Goal: Information Seeking & Learning: Learn about a topic

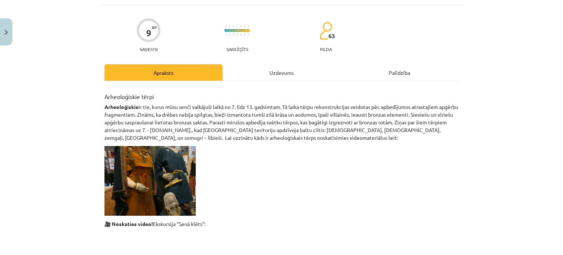
scroll to position [110, 0]
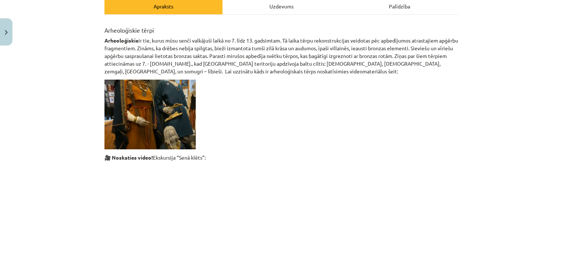
click at [273, 8] on div "Uzdevums" at bounding box center [281, 6] width 118 height 16
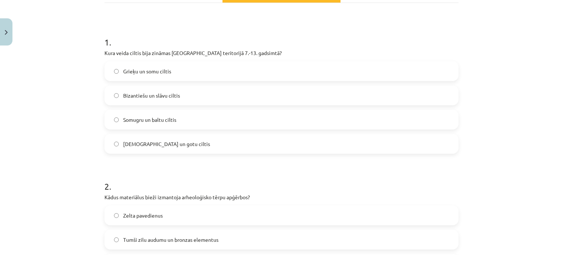
scroll to position [147, 0]
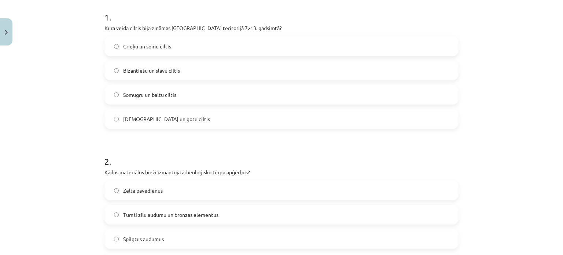
click at [131, 92] on span "Somugru un baltu ciltis" at bounding box center [149, 95] width 53 height 8
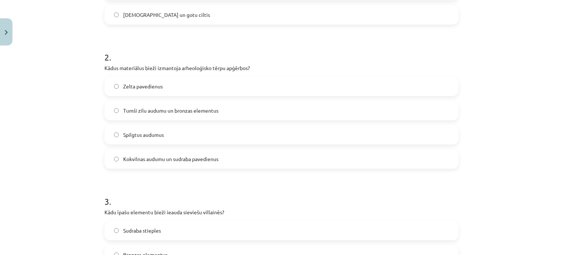
scroll to position [256, 0]
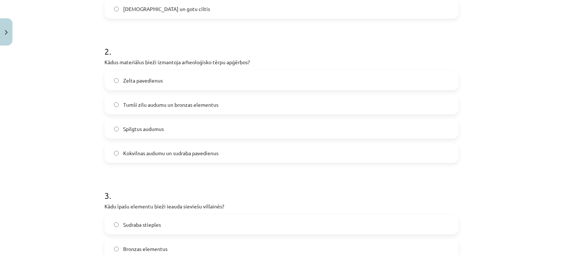
click at [182, 106] on span "Tumši zilu audumu un bronzas elementus" at bounding box center [170, 105] width 95 height 8
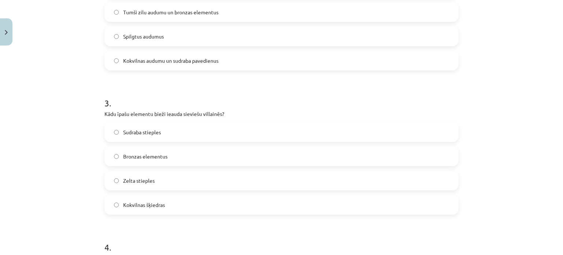
scroll to position [366, 0]
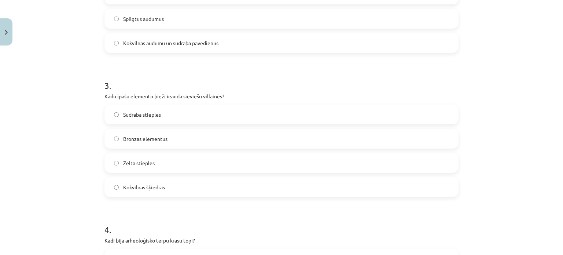
click at [155, 135] on span "Bronzas elementus" at bounding box center [145, 139] width 44 height 8
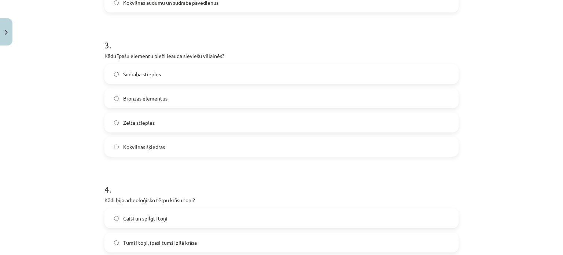
scroll to position [476, 0]
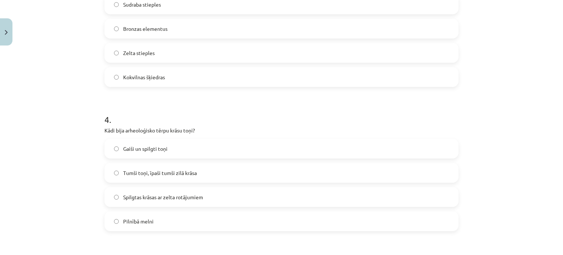
click at [155, 175] on span "Tumši toņi, īpaši tumši zilā krāsa" at bounding box center [160, 173] width 74 height 8
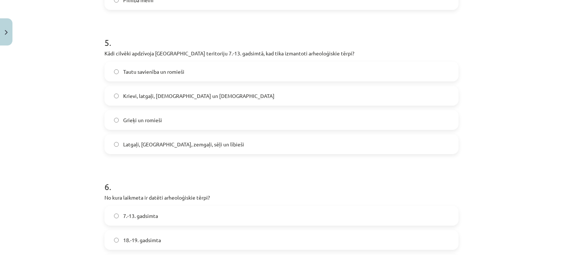
scroll to position [696, 0]
click at [180, 150] on label "Latgaļi, kurši, zemgaļi, sēļi un lībieši" at bounding box center [281, 145] width 352 height 18
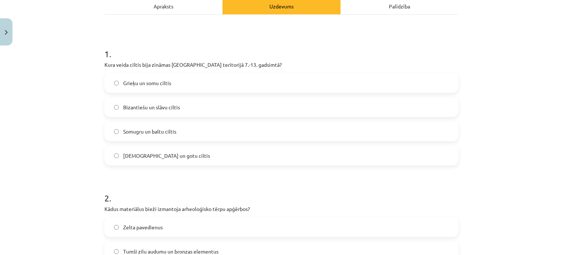
scroll to position [0, 0]
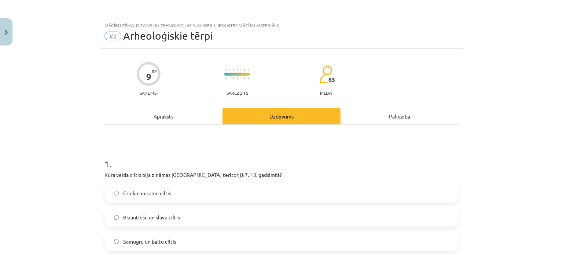
click at [161, 112] on div "Apraksts" at bounding box center [163, 116] width 118 height 16
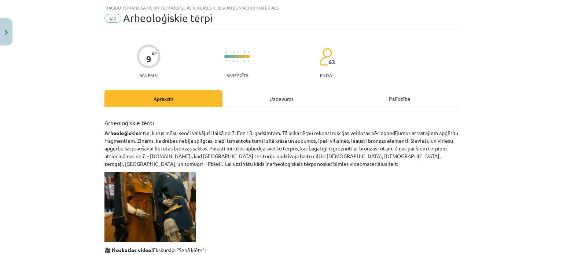
scroll to position [18, 0]
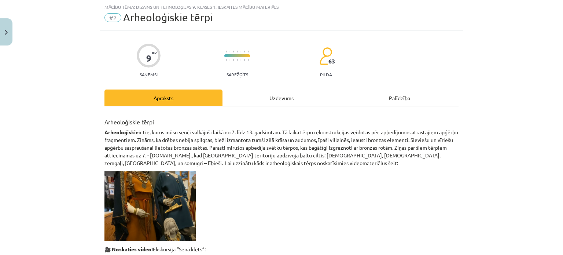
click at [274, 96] on div "Uzdevums" at bounding box center [281, 97] width 118 height 16
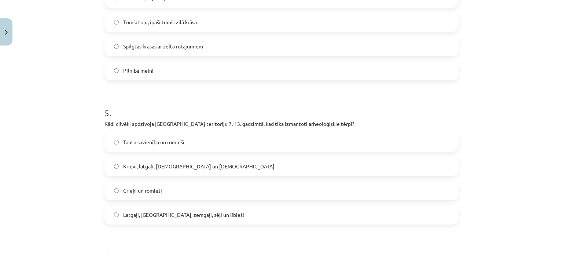
scroll to position [769, 0]
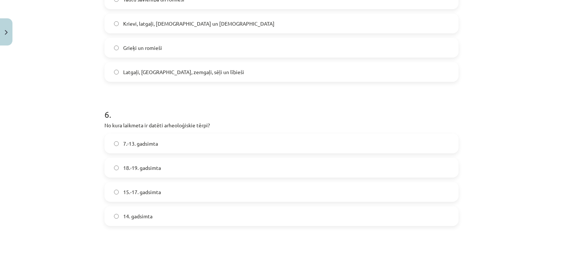
click at [136, 142] on span "7.-13. gadsimta" at bounding box center [140, 144] width 35 height 8
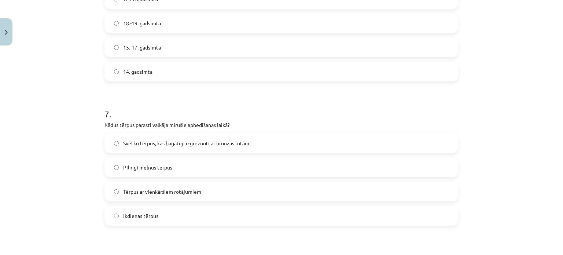
scroll to position [953, 0]
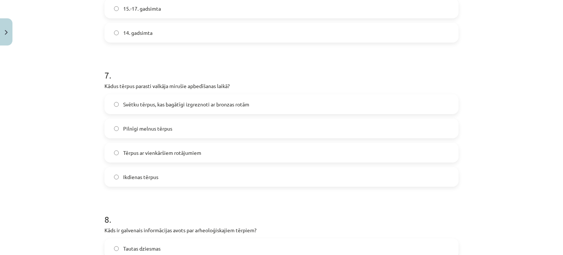
click at [215, 102] on span "Svētku tērpus, kas bagātīgi izgreznoti ar bronzas rotām" at bounding box center [186, 104] width 126 height 8
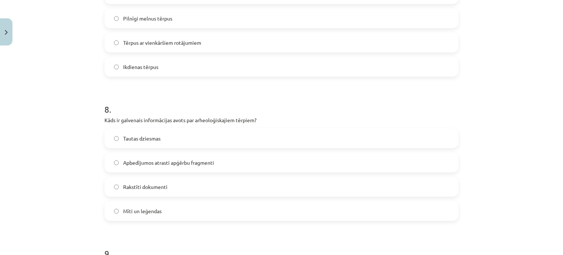
scroll to position [1099, 0]
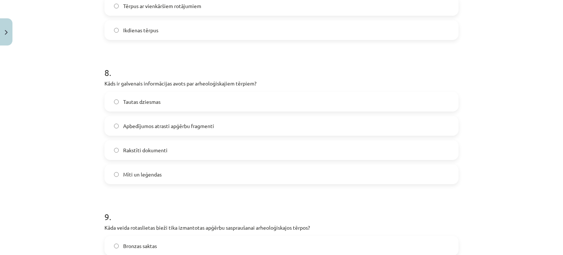
click at [185, 126] on span "Apbedījumos atrasti apģērbu fragmenti" at bounding box center [168, 126] width 91 height 8
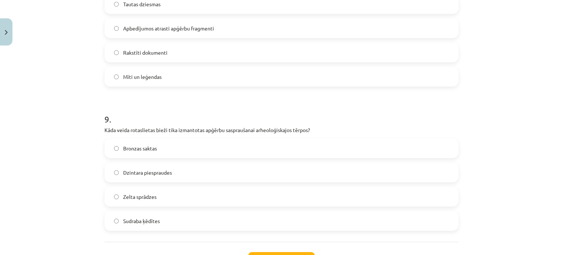
scroll to position [1209, 0]
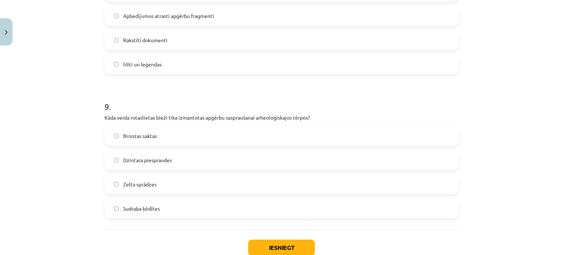
click at [123, 137] on span "Bronzas saktas" at bounding box center [140, 136] width 34 height 8
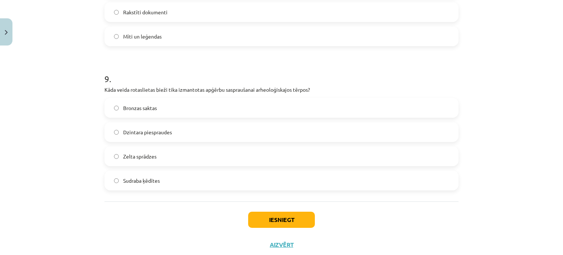
scroll to position [1246, 0]
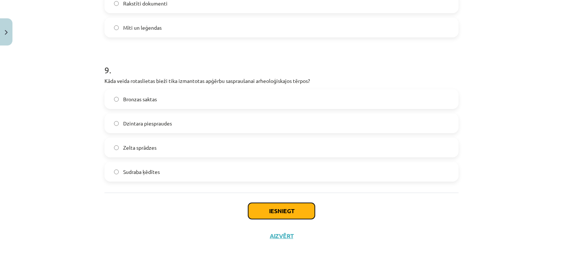
click at [265, 212] on button "Iesniegt" at bounding box center [281, 211] width 67 height 16
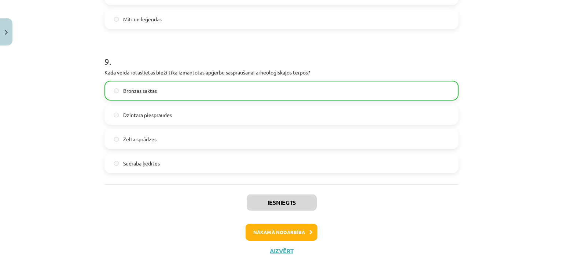
scroll to position [1280, 0]
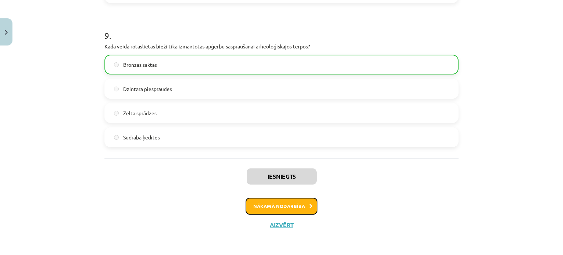
click at [261, 210] on button "Nākamā nodarbība" at bounding box center [281, 205] width 72 height 17
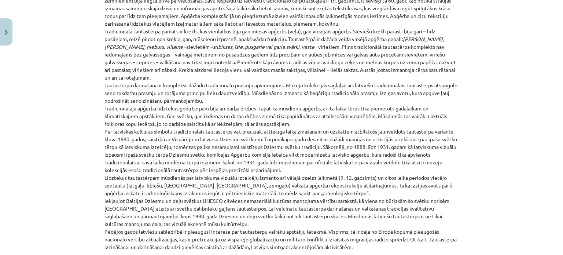
scroll to position [296, 0]
click at [187, 177] on p "Etnogrāfiskie tērpi attiecināmi uz 18. un 19. gadsimtu. Par latviešu etnogrāfis…" at bounding box center [281, 51] width 354 height 400
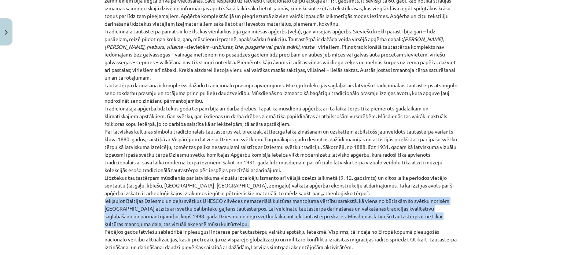
click at [187, 177] on p "Etnogrāfiskie tērpi attiecināmi uz 18. un 19. gadsimtu. Par latviešu etnogrāfis…" at bounding box center [281, 51] width 354 height 400
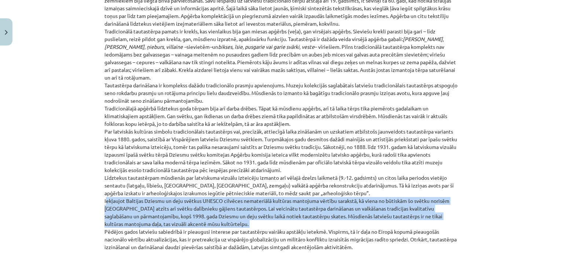
click at [187, 177] on p "Etnogrāfiskie tērpi attiecināmi uz 18. un 19. gadsimtu. Par latviešu etnogrāfis…" at bounding box center [281, 51] width 354 height 400
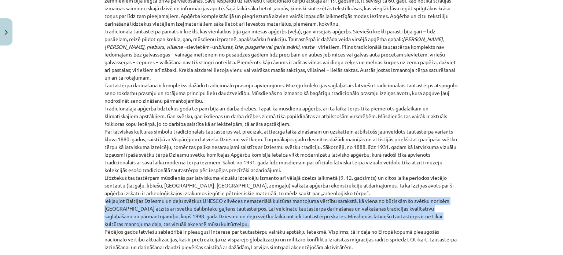
click at [187, 177] on p "Etnogrāfiskie tērpi attiecināmi uz 18. un 19. gadsimtu. Par latviešu etnogrāfis…" at bounding box center [281, 51] width 354 height 400
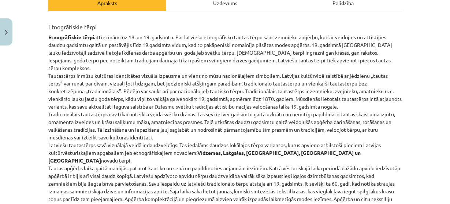
scroll to position [113, 0]
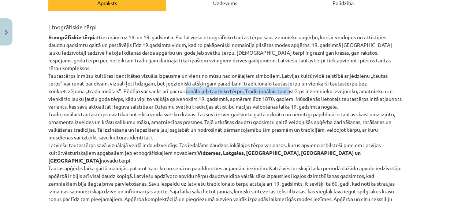
drag, startPoint x: 198, startPoint y: 82, endPoint x: 286, endPoint y: 82, distance: 88.3
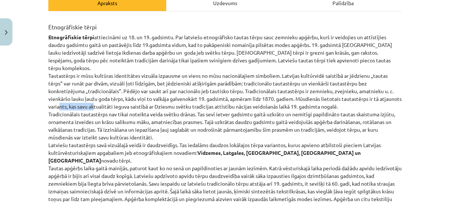
drag, startPoint x: 86, startPoint y: 95, endPoint x: 114, endPoint y: 95, distance: 28.2
drag, startPoint x: 90, startPoint y: 112, endPoint x: 120, endPoint y: 113, distance: 30.1
drag, startPoint x: 68, startPoint y: 149, endPoint x: 107, endPoint y: 149, distance: 39.2
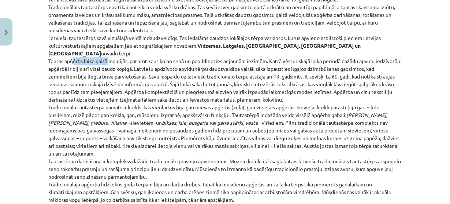
scroll to position [230, 0]
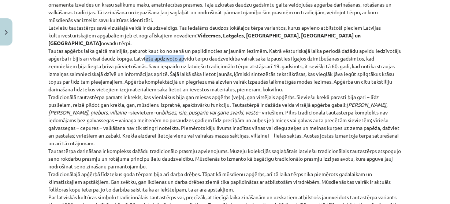
drag, startPoint x: 169, startPoint y: 41, endPoint x: 206, endPoint y: 43, distance: 37.8
click at [206, 43] on p "Etnogrāfiskie tērpi attiecināmi uz 18. un 19. gadsimtu. Par latviešu etnogrāfis…" at bounding box center [225, 116] width 354 height 400
drag, startPoint x: 79, startPoint y: 50, endPoint x: 107, endPoint y: 52, distance: 28.6
click at [107, 52] on p "Etnogrāfiskie tērpi attiecināmi uz 18. un 19. gadsimtu. Par latviešu etnogrāfis…" at bounding box center [225, 116] width 354 height 400
drag, startPoint x: 135, startPoint y: 51, endPoint x: 168, endPoint y: 48, distance: 33.0
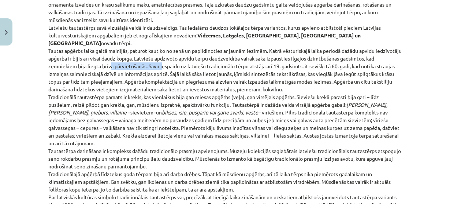
click at [168, 49] on p "Etnogrāfiskie tērpi attiecināmi uz 18. un 19. gadsimtu. Par latviešu etnogrāfis…" at bounding box center [225, 116] width 354 height 400
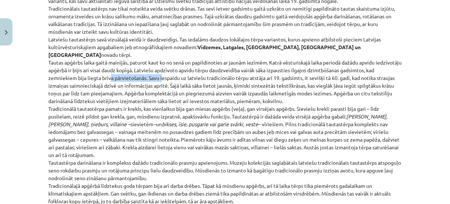
scroll to position [201, 0]
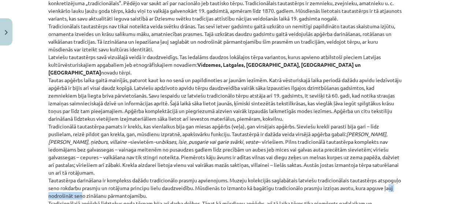
drag, startPoint x: 65, startPoint y: 171, endPoint x: 106, endPoint y: 170, distance: 41.0
click at [106, 170] on p "Etnogrāfiskie tērpi attiecināmi uz 18. un 19. gadsimtu. Par latviešu etnogrāfis…" at bounding box center [225, 145] width 354 height 400
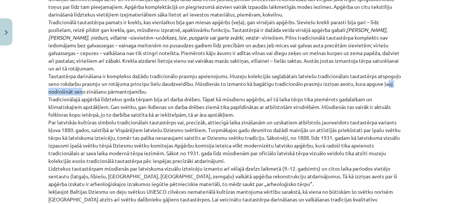
scroll to position [318, 0]
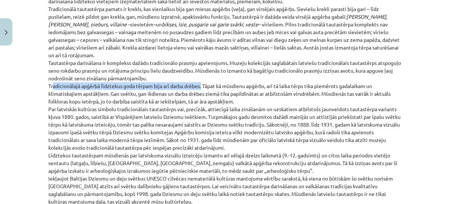
drag, startPoint x: 49, startPoint y: 62, endPoint x: 199, endPoint y: 61, distance: 149.5
click at [199, 61] on p "Etnogrāfiskie tērpi attiecināmi uz 18. un 19. gadsimtu. Par latviešu etnogrāfis…" at bounding box center [225, 28] width 354 height 400
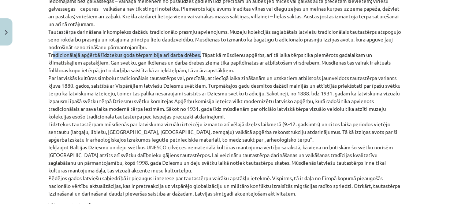
scroll to position [348, 0]
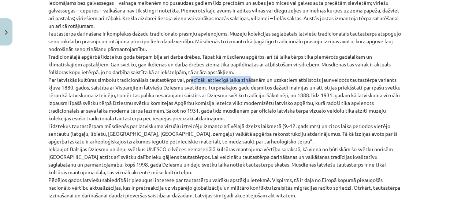
drag, startPoint x: 187, startPoint y: 52, endPoint x: 247, endPoint y: 55, distance: 60.5
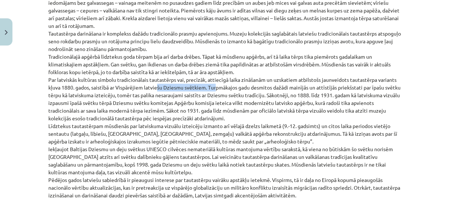
drag, startPoint x: 158, startPoint y: 64, endPoint x: 214, endPoint y: 65, distance: 55.3
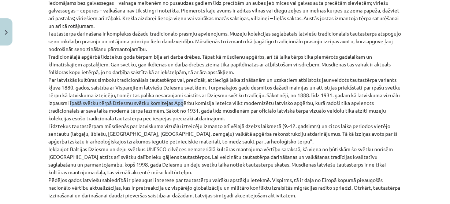
drag, startPoint x: 111, startPoint y: 84, endPoint x: 202, endPoint y: 77, distance: 91.5
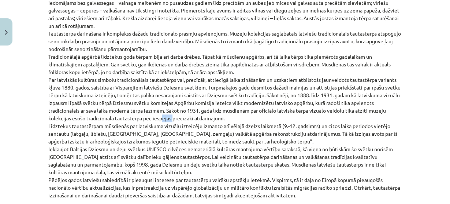
drag, startPoint x: 157, startPoint y: 94, endPoint x: 170, endPoint y: 94, distance: 12.8
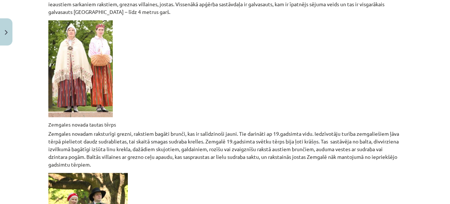
scroll to position [967, 0]
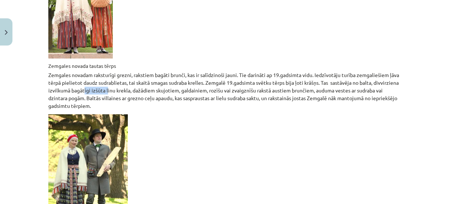
drag, startPoint x: 115, startPoint y: 59, endPoint x: 131, endPoint y: 60, distance: 15.4
click at [131, 71] on p "Zemgales novadam raksturīgi grezni, rakstiem bagāti brunči, kas ir salīdzinoši …" at bounding box center [225, 90] width 354 height 38
click at [157, 71] on p "Zemgales novadam raksturīgi grezni, rakstiem bagāti brunči, kas ir salīdzinoši …" at bounding box center [225, 90] width 354 height 38
drag, startPoint x: 163, startPoint y: 60, endPoint x: 191, endPoint y: 60, distance: 27.8
click at [189, 71] on p "Zemgales novadam raksturīgi grezni, rakstiem bagāti brunči, kas ir salīdzinoši …" at bounding box center [225, 90] width 354 height 38
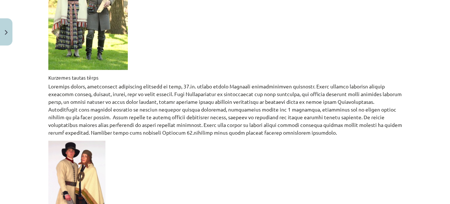
scroll to position [1143, 0]
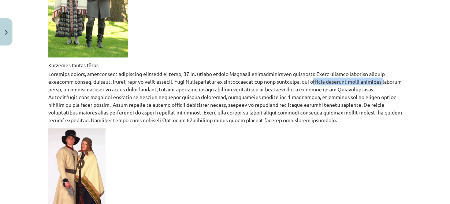
drag, startPoint x: 291, startPoint y: 47, endPoint x: 362, endPoint y: 47, distance: 70.7
click at [362, 70] on p at bounding box center [225, 97] width 354 height 54
drag, startPoint x: 99, startPoint y: 57, endPoint x: 111, endPoint y: 57, distance: 11.7
click at [111, 70] on p at bounding box center [225, 97] width 354 height 54
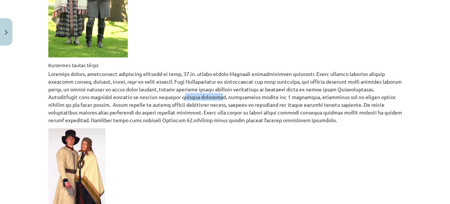
drag, startPoint x: 148, startPoint y: 66, endPoint x: 181, endPoint y: 64, distance: 32.6
click at [181, 70] on p at bounding box center [225, 97] width 354 height 54
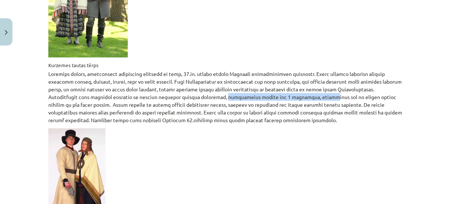
drag, startPoint x: 190, startPoint y: 65, endPoint x: 280, endPoint y: 66, distance: 89.8
click at [280, 70] on p at bounding box center [225, 97] width 354 height 54
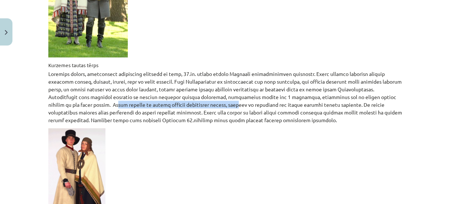
drag, startPoint x: 97, startPoint y: 77, endPoint x: 184, endPoint y: 77, distance: 87.6
click at [184, 77] on p at bounding box center [225, 97] width 354 height 54
click at [107, 81] on p at bounding box center [225, 97] width 354 height 54
drag, startPoint x: 107, startPoint y: 73, endPoint x: 179, endPoint y: 72, distance: 72.2
click at [179, 72] on p at bounding box center [225, 97] width 354 height 54
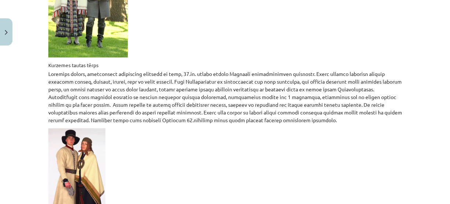
click at [195, 71] on p at bounding box center [225, 97] width 354 height 54
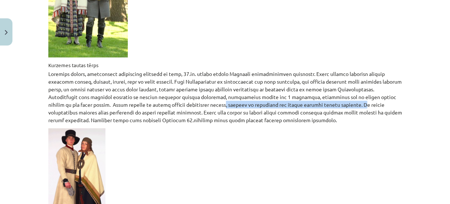
drag, startPoint x: 174, startPoint y: 74, endPoint x: 308, endPoint y: 73, distance: 134.5
click at [308, 73] on p at bounding box center [225, 97] width 354 height 54
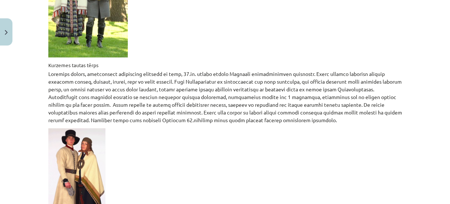
click at [313, 73] on p at bounding box center [225, 97] width 354 height 54
drag, startPoint x: 50, startPoint y: 80, endPoint x: 103, endPoint y: 81, distance: 52.4
click at [103, 81] on p at bounding box center [225, 97] width 354 height 54
drag, startPoint x: 153, startPoint y: 79, endPoint x: 189, endPoint y: 84, distance: 35.8
click at [189, 84] on p at bounding box center [225, 97] width 354 height 54
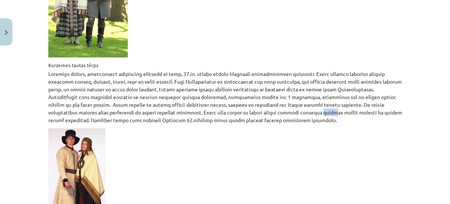
drag, startPoint x: 270, startPoint y: 81, endPoint x: 281, endPoint y: 80, distance: 11.0
click at [281, 80] on p at bounding box center [225, 97] width 354 height 54
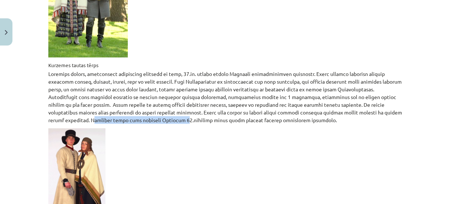
drag, startPoint x: 56, startPoint y: 89, endPoint x: 133, endPoint y: 89, distance: 76.9
click at [133, 89] on p at bounding box center [225, 97] width 354 height 54
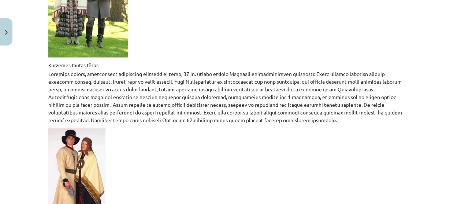
click at [149, 88] on p at bounding box center [225, 97] width 354 height 54
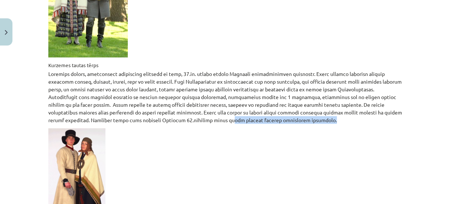
drag, startPoint x: 185, startPoint y: 90, endPoint x: 273, endPoint y: 95, distance: 87.3
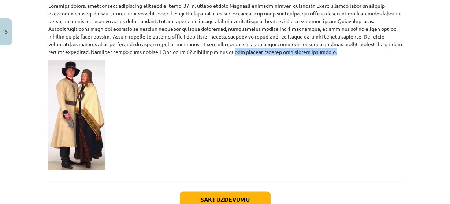
scroll to position [1231, 0]
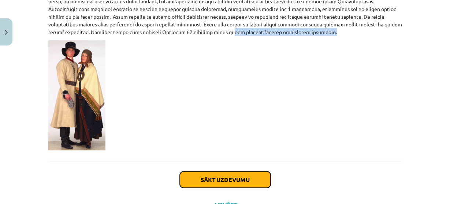
click at [221, 171] on button "Sākt uzdevumu" at bounding box center [225, 179] width 91 height 16
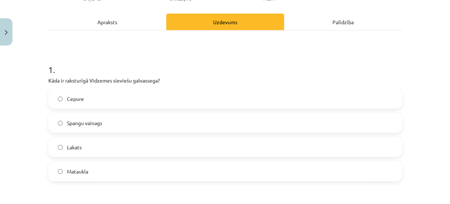
scroll to position [88, 0]
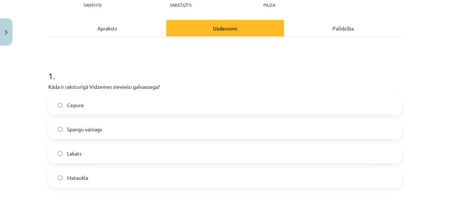
click at [78, 171] on label "Mataukla" at bounding box center [225, 177] width 352 height 18
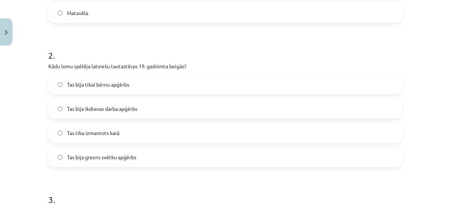
scroll to position [264, 0]
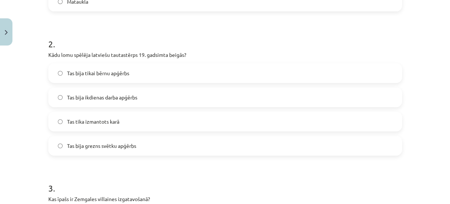
click at [101, 149] on label "Tas bija grezns svētku apģērbs" at bounding box center [225, 145] width 352 height 18
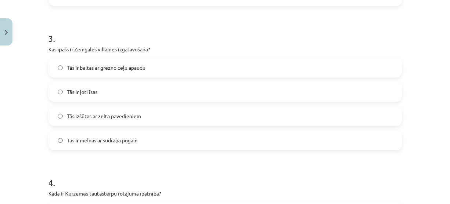
scroll to position [410, 0]
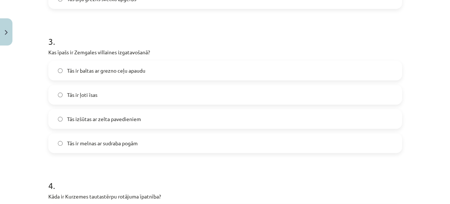
click at [111, 71] on span "Tās ir baltas ar grezno ceļu apaudu" at bounding box center [106, 71] width 78 height 8
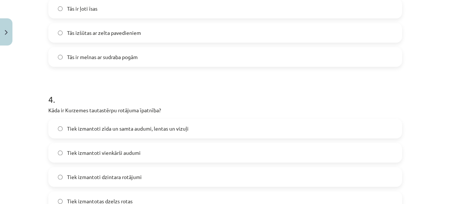
scroll to position [557, 0]
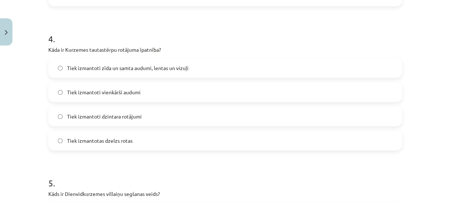
click at [120, 69] on span "Tiek izmantoti zīda un samta audumi, lentas un vizuļi" at bounding box center [128, 68] width 122 height 8
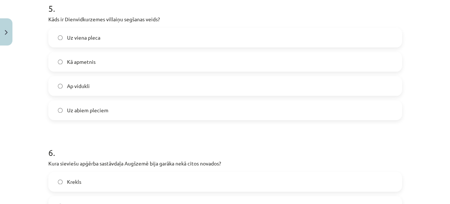
scroll to position [733, 0]
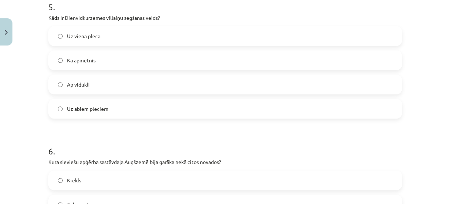
click at [71, 33] on span "Uz viena pleca" at bounding box center [83, 36] width 33 height 8
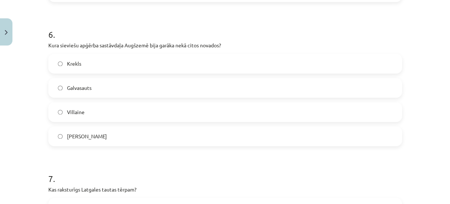
scroll to position [850, 0]
click at [135, 83] on label "Galvasauts" at bounding box center [225, 87] width 352 height 18
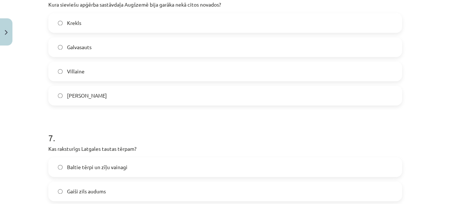
scroll to position [909, 0]
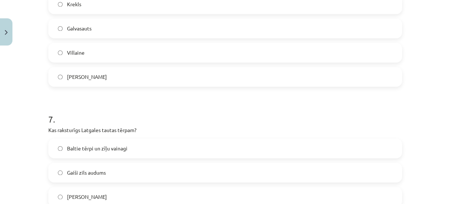
click at [68, 28] on span "Galvasauts" at bounding box center [79, 29] width 25 height 8
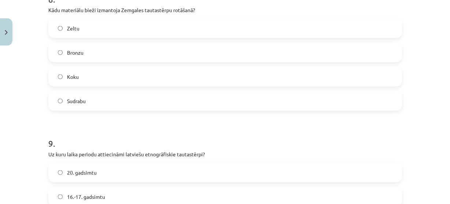
scroll to position [1114, 0]
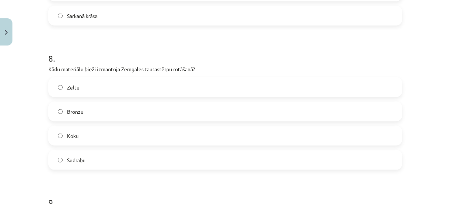
click at [81, 110] on label "Bronzu" at bounding box center [225, 111] width 352 height 18
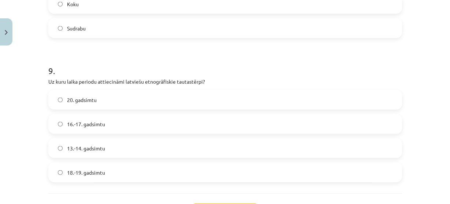
scroll to position [1260, 0]
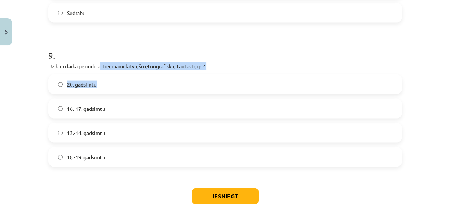
drag, startPoint x: 98, startPoint y: 67, endPoint x: 129, endPoint y: 74, distance: 31.8
click at [129, 74] on div "9 . Uz kuru laika periodu attiecināmi latviešu etnogrāfiskie tautastērpi? 20. g…" at bounding box center [225, 101] width 354 height 129
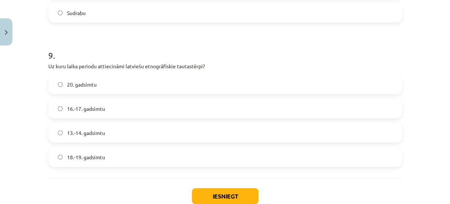
click at [130, 156] on label "18.-19. gadsimtu" at bounding box center [225, 157] width 352 height 18
click at [226, 193] on button "Iesniegt" at bounding box center [225, 196] width 67 height 16
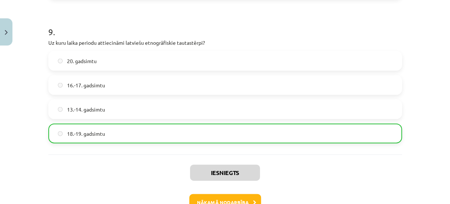
scroll to position [1290, 0]
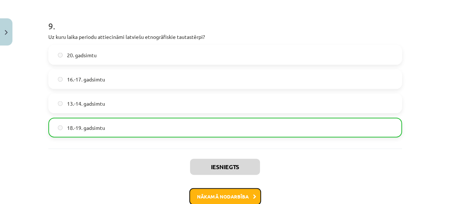
click at [251, 190] on button "Nākamā nodarbība" at bounding box center [225, 196] width 72 height 17
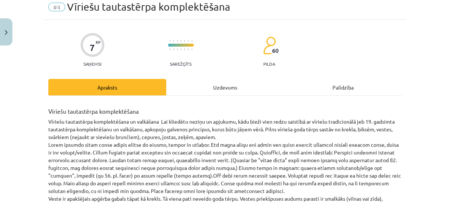
scroll to position [29, 0]
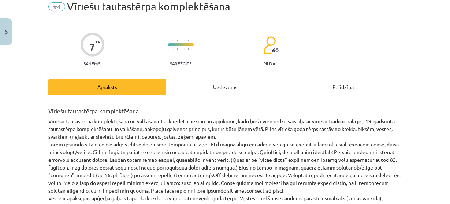
click at [219, 90] on div "Uzdevums" at bounding box center [225, 86] width 118 height 16
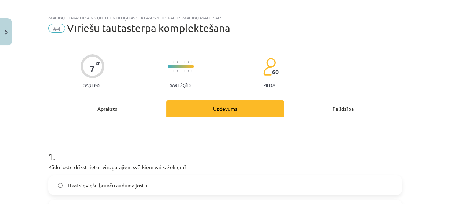
scroll to position [0, 0]
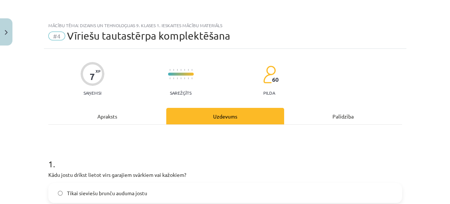
click at [101, 116] on div "Apraksts" at bounding box center [107, 116] width 118 height 16
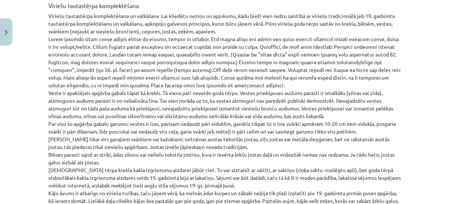
scroll to position [135, 0]
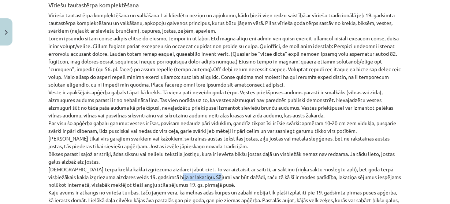
drag, startPoint x: 164, startPoint y: 175, endPoint x: 213, endPoint y: 179, distance: 49.2
click at [213, 179] on p "Vīriešu tautastērpa komplektēšana un valkāšana Lai kliedētu neziņu un apjukumu,…" at bounding box center [225, 138] width 354 height 254
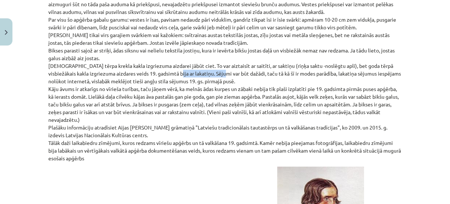
scroll to position [252, 0]
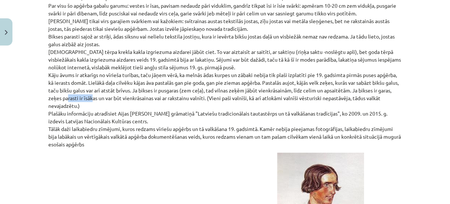
drag, startPoint x: 79, startPoint y: 95, endPoint x: 104, endPoint y: 95, distance: 24.5
click at [104, 95] on p "Vīriešu tautastērpa komplektēšana un valkāšana Lai kliedētu neziņu un apjukumu,…" at bounding box center [225, 21] width 354 height 254
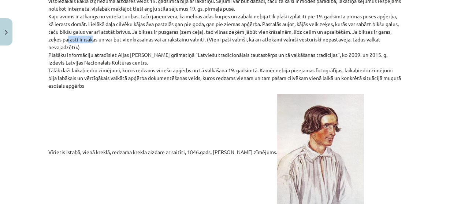
scroll to position [370, 0]
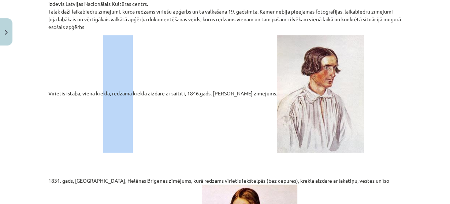
drag, startPoint x: 114, startPoint y: 92, endPoint x: 132, endPoint y: 92, distance: 17.6
click at [132, 92] on p "Vīrietis istabā, vienā kreklā, redzama krekla aizdare ar saitīti, 1846.gads, Vi…" at bounding box center [225, 93] width 354 height 117
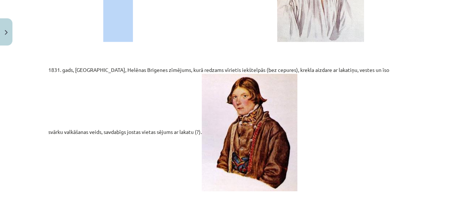
scroll to position [516, 0]
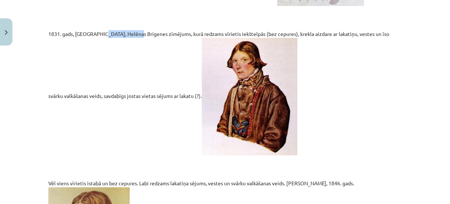
drag, startPoint x: 100, startPoint y: 31, endPoint x: 134, endPoint y: 31, distance: 34.4
click at [134, 31] on p "1831. gads, Limbaži, Helēnas Brigenes zīmējums, kurā redzams vīrietis iekštelpā…" at bounding box center [225, 92] width 354 height 125
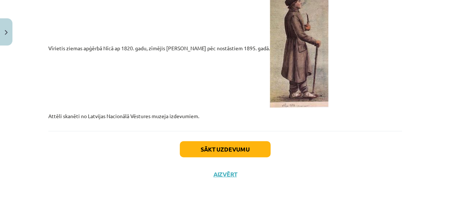
scroll to position [1626, 0]
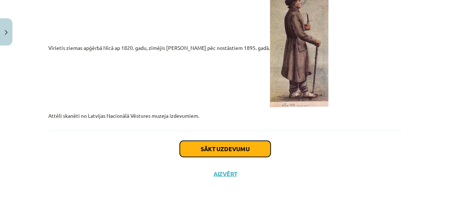
click at [239, 144] on button "Sākt uzdevumu" at bounding box center [225, 149] width 91 height 16
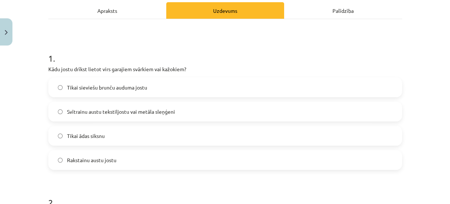
scroll to position [106, 0]
click at [108, 4] on div "Apraksts" at bounding box center [107, 10] width 118 height 16
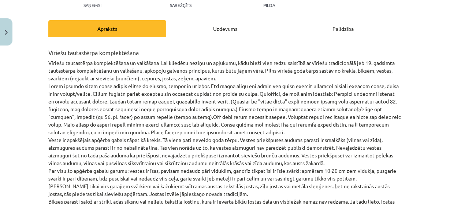
scroll to position [88, 0]
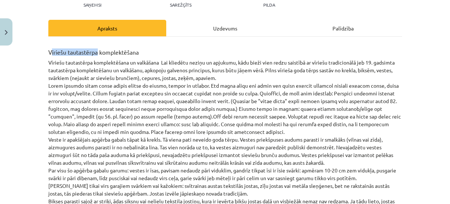
drag, startPoint x: 48, startPoint y: 51, endPoint x: 96, endPoint y: 52, distance: 47.6
click at [96, 52] on h3 "Vīriešu tautastērpa komplektēšana" at bounding box center [225, 49] width 354 height 13
click at [61, 61] on p "Vīriešu tautastērpa komplektēšana un valkāšana Lai kliedētu neziņu un apjukumu,…" at bounding box center [225, 186] width 354 height 254
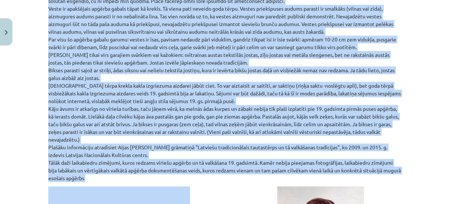
scroll to position [227, 0]
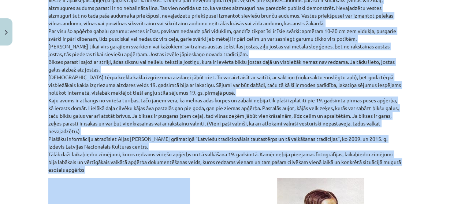
drag, startPoint x: 47, startPoint y: 51, endPoint x: 188, endPoint y: 168, distance: 182.9
copy div "Vīriešu tautastērpa komplektēšana Vīriešu tautastērpa komplektēšana un valkāšan…"
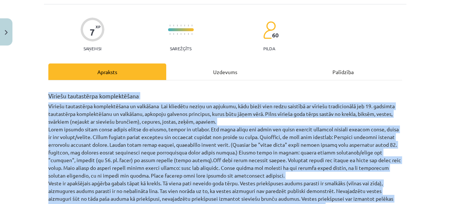
scroll to position [0, 0]
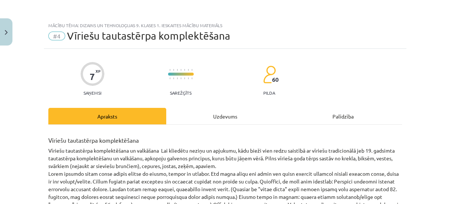
click at [218, 114] on div "Uzdevums" at bounding box center [225, 116] width 118 height 16
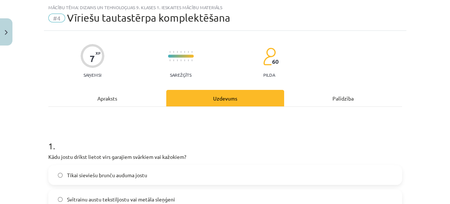
scroll to position [106, 0]
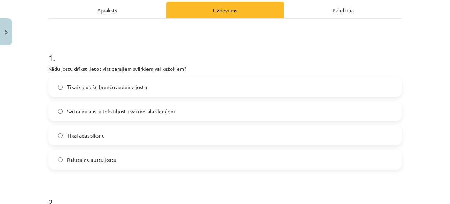
click at [316, 68] on p "Kādu jostu drīkst lietot virs garajiem svārkiem vai kažokiem?" at bounding box center [225, 69] width 354 height 8
click at [79, 109] on span "Svītrainu austu tekstiljostu vai metāla sleņģeni" at bounding box center [121, 111] width 108 height 8
click at [29, 72] on div "Mācību tēma: Dizains un tehnoloģijas 9. klases 1. ieskaites mācību materiāls #4…" at bounding box center [225, 102] width 450 height 204
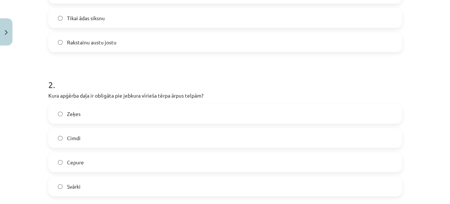
scroll to position [252, 0]
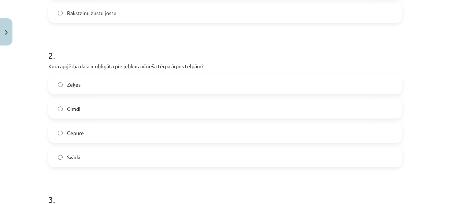
click at [103, 134] on label "Cepure" at bounding box center [225, 132] width 352 height 18
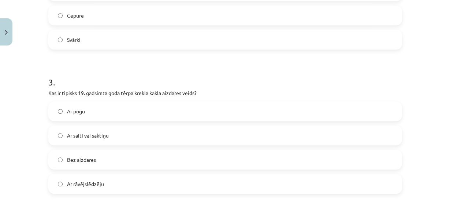
click at [133, 136] on label "Ar saiti vai saktiņu" at bounding box center [225, 135] width 352 height 18
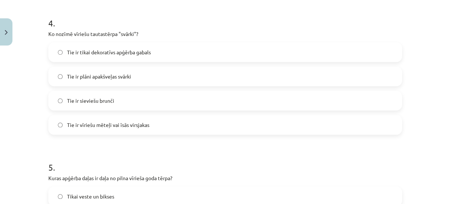
scroll to position [575, 0]
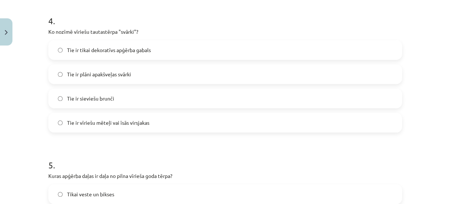
click at [92, 74] on span "Tie ir plāni apakšveļas svārki" at bounding box center [99, 74] width 64 height 8
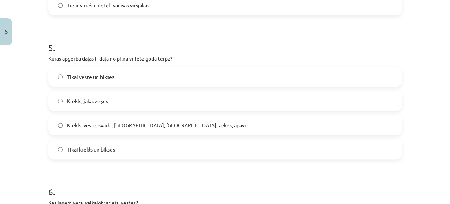
scroll to position [721, 0]
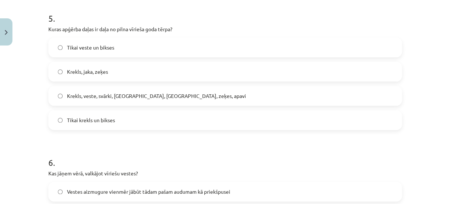
click at [140, 153] on h1 "6 ." at bounding box center [225, 155] width 354 height 23
click at [149, 92] on span "Krekls, veste, svārki, cepure, josta, zeķes, apavi" at bounding box center [156, 96] width 179 height 8
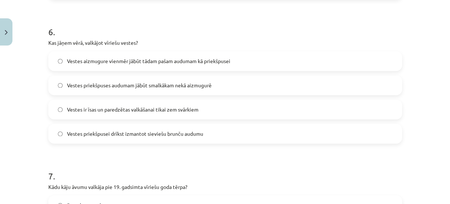
scroll to position [839, 0]
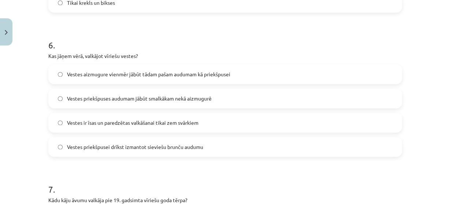
click at [202, 98] on span "Vestes priekšpuses audumam jābūt smalkākam nekā aizmugurē" at bounding box center [139, 99] width 145 height 8
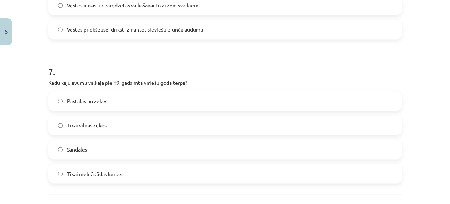
scroll to position [985, 0]
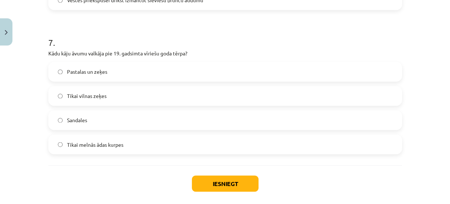
click at [90, 69] on span "Pastalas un zeķes" at bounding box center [87, 72] width 40 height 8
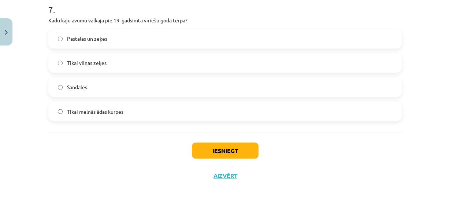
scroll to position [1020, 0]
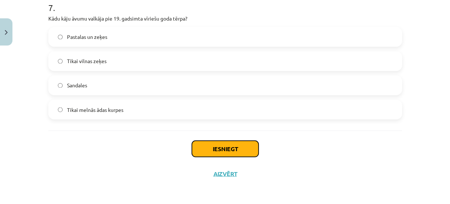
click at [221, 151] on button "Iesniegt" at bounding box center [225, 148] width 67 height 16
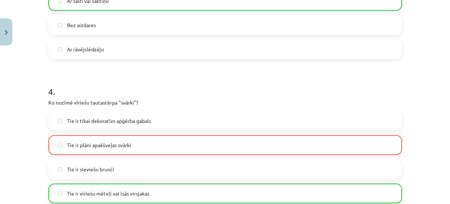
scroll to position [610, 0]
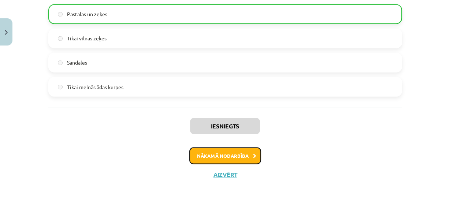
click at [223, 152] on button "Nākamā nodarbība" at bounding box center [225, 155] width 72 height 17
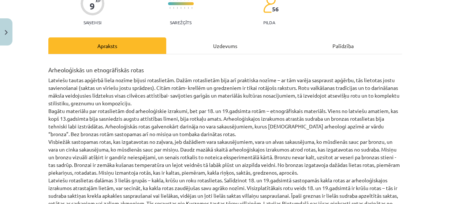
scroll to position [88, 0]
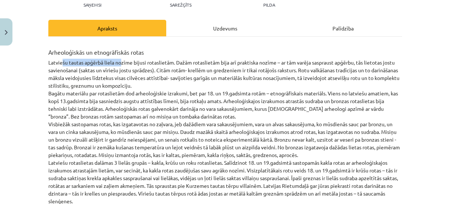
drag, startPoint x: 60, startPoint y: 62, endPoint x: 119, endPoint y: 61, distance: 58.3
click at [119, 61] on p "Latviešu tautas apģērbā liela nozīme bijusi rotaslietām. Dažām rotaslietām bija…" at bounding box center [225, 197] width 354 height 277
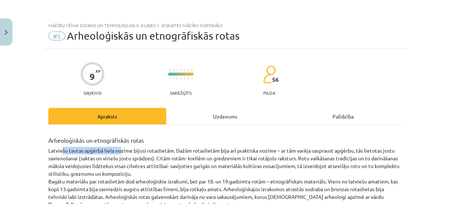
scroll to position [59, 0]
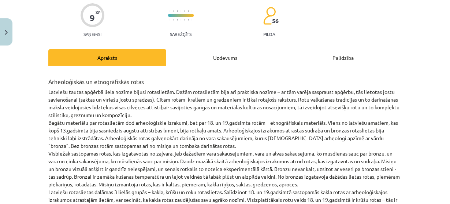
click at [228, 58] on div "Uzdevums" at bounding box center [225, 57] width 118 height 16
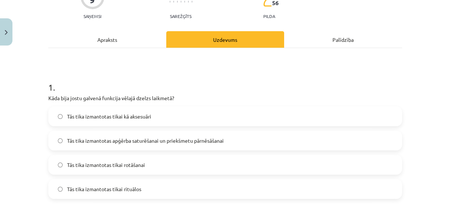
scroll to position [0, 0]
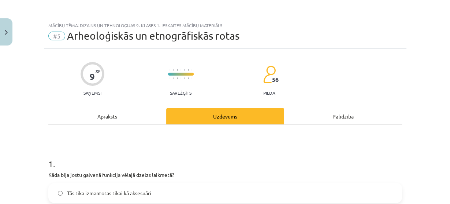
click at [109, 112] on div "Apraksts" at bounding box center [107, 116] width 118 height 16
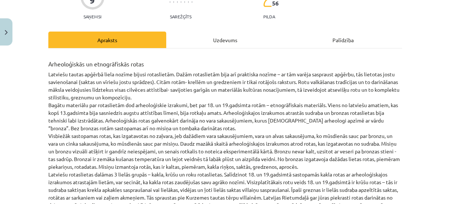
scroll to position [77, 0]
click at [103, 71] on p "Latviešu tautas apģērbā liela nozīme bijusi rotaslietām. Dažām rotaslietām bija…" at bounding box center [225, 208] width 354 height 277
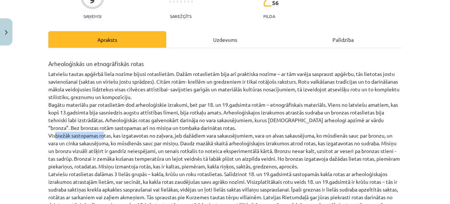
drag, startPoint x: 51, startPoint y: 133, endPoint x: 99, endPoint y: 135, distance: 48.1
click at [99, 135] on p "Latviešu tautas apģērbā liela nozīme bijusi rotaslietām. Dažām rotaslietām bija…" at bounding box center [225, 208] width 354 height 277
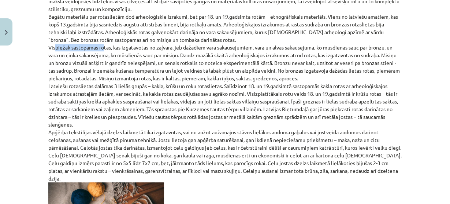
scroll to position [194, 0]
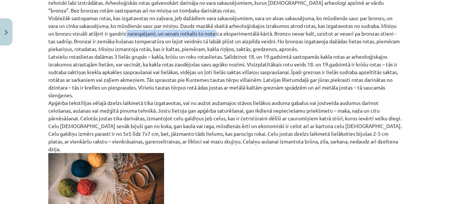
drag, startPoint x: 138, startPoint y: 34, endPoint x: 227, endPoint y: 33, distance: 89.4
click at [227, 33] on p "Latviešu tautas apģērbā liela nozīme bijusi rotaslietām. Dažām rotaslietām bija…" at bounding box center [225, 91] width 354 height 277
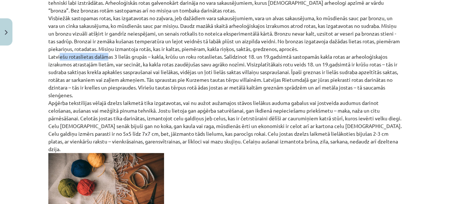
drag, startPoint x: 68, startPoint y: 57, endPoint x: 112, endPoint y: 57, distance: 44.7
click at [109, 57] on p "Latviešu tautas apģērbā liela nozīme bijusi rotaslietām. Dažām rotaslietām bija…" at bounding box center [225, 91] width 354 height 277
drag, startPoint x: 96, startPoint y: 70, endPoint x: 119, endPoint y: 72, distance: 22.4
click at [118, 72] on p "Latviešu tautas apģērbā liela nozīme bijusi rotaslietām. Dažām rotaslietām bija…" at bounding box center [225, 91] width 354 height 277
drag, startPoint x: 291, startPoint y: 78, endPoint x: 310, endPoint y: 78, distance: 19.4
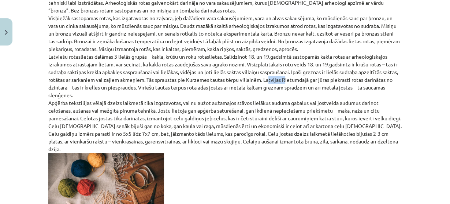
click at [306, 78] on p "Latviešu tautas apģērbā liela nozīme bijusi rotaslietām. Dažām rotaslietām bija…" at bounding box center [225, 91] width 354 height 277
drag, startPoint x: 76, startPoint y: 101, endPoint x: 97, endPoint y: 101, distance: 20.9
click at [97, 101] on p "Latviešu tautas apģērbā liela nozīme bijusi rotaslietām. Dažām rotaslietām bija…" at bounding box center [225, 91] width 354 height 277
drag, startPoint x: 75, startPoint y: 115, endPoint x: 101, endPoint y: 116, distance: 26.4
click at [101, 116] on p "Latviešu tautas apģērbā liela nozīme bijusi rotaslietām. Dažām rotaslietām bija…" at bounding box center [225, 91] width 354 height 277
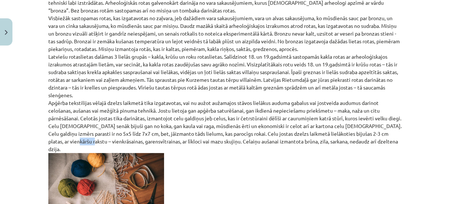
drag, startPoint x: 75, startPoint y: 142, endPoint x: 95, endPoint y: 139, distance: 20.0
click at [93, 139] on p "Latviešu tautas apģērbā liela nozīme bijusi rotaslietām. Dažām rotaslietām bija…" at bounding box center [225, 91] width 354 height 277
drag, startPoint x: 203, startPoint y: 140, endPoint x: 222, endPoint y: 139, distance: 18.7
click at [222, 139] on p "Latviešu tautas apģērbā liela nozīme bijusi rotaslietām. Dažām rotaslietām bija…" at bounding box center [225, 91] width 354 height 277
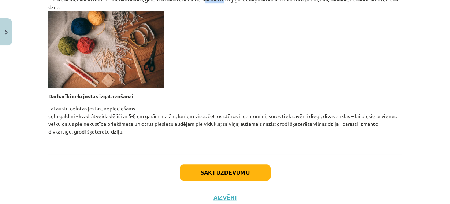
scroll to position [322, 0]
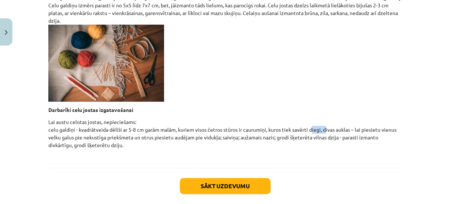
drag, startPoint x: 309, startPoint y: 121, endPoint x: 323, endPoint y: 121, distance: 13.9
click at [323, 121] on p "Lai austu celotas jostas, nepieciešams: celu galdiņi - kvadrātveida dēlīši ar 5…" at bounding box center [225, 137] width 354 height 38
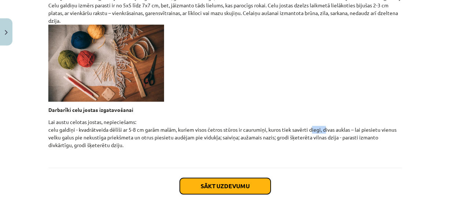
click at [231, 182] on button "Sākt uzdevumu" at bounding box center [225, 186] width 91 height 16
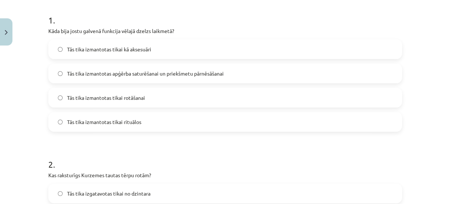
scroll to position [176, 0]
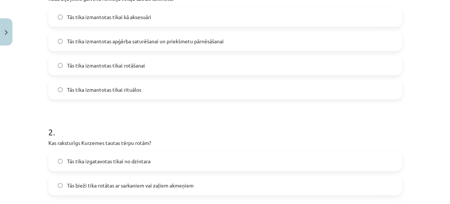
click at [2, 129] on div "Mācību tēma: Dizains un tehnoloģijas 9. klases 1. ieskaites mācību materiāls #5…" at bounding box center [225, 102] width 450 height 204
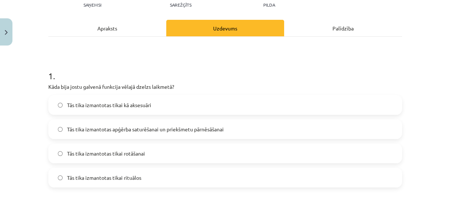
click at [67, 130] on span "Tās tika izmantotas apģērba saturēšanai un priekšmetu pārnēsāšanai" at bounding box center [145, 129] width 157 height 8
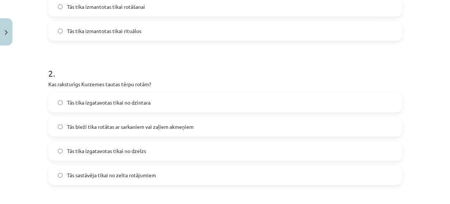
scroll to position [293, 0]
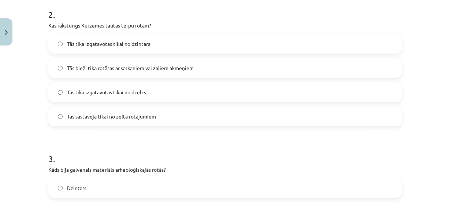
click at [98, 72] on label "Tās bieži tika rotātas ar sarkaniem vai zaļiem akmeņiem" at bounding box center [225, 68] width 352 height 18
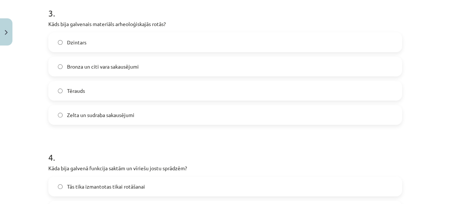
scroll to position [440, 0]
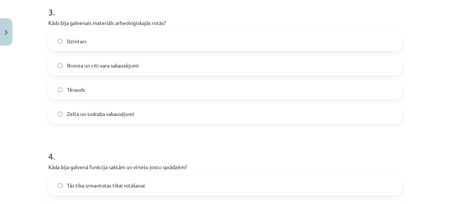
click at [147, 68] on label "Bronza un citi vara sakausējumi" at bounding box center [225, 65] width 352 height 18
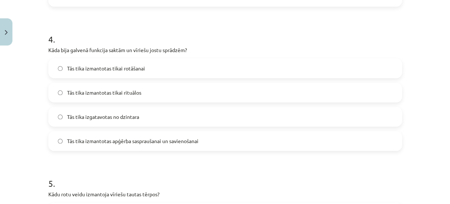
scroll to position [557, 0]
click at [139, 140] on span "Tās tika izmantotas apģērba saspraušanai un savienošanai" at bounding box center [133, 141] width 132 height 8
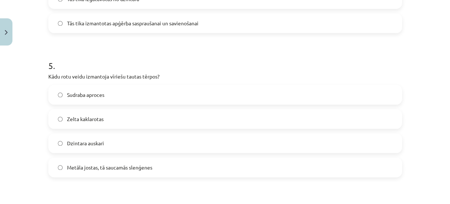
scroll to position [703, 0]
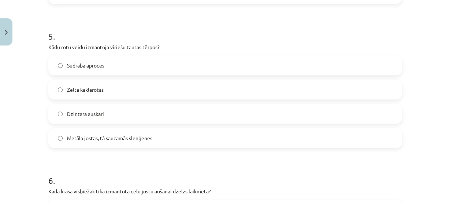
click at [91, 136] on span "Metāla jostas, tā saucamās slenģenes" at bounding box center [109, 138] width 85 height 8
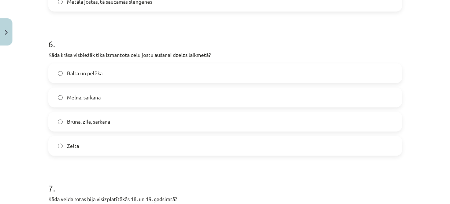
scroll to position [850, 0]
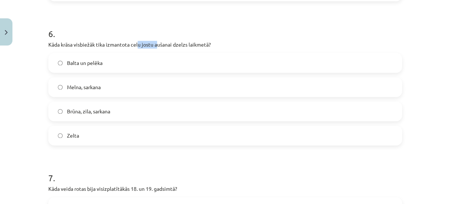
drag, startPoint x: 137, startPoint y: 43, endPoint x: 155, endPoint y: 44, distance: 18.3
click at [155, 44] on p "Kāda krāsa visbiežāk tika izmantota celu jostu aušanai dzelzs laikmetā?" at bounding box center [225, 45] width 354 height 8
click at [78, 111] on span "Brūna, zila, sarkana" at bounding box center [88, 111] width 43 height 8
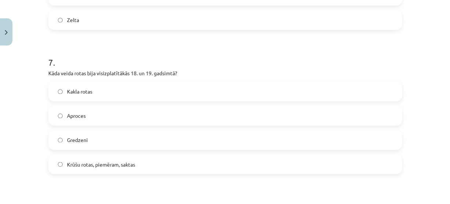
scroll to position [996, 0]
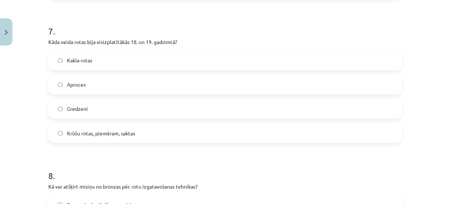
click at [108, 58] on label "Kakla rotas" at bounding box center [225, 60] width 352 height 18
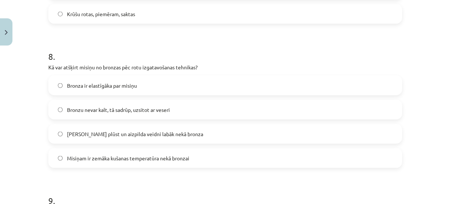
scroll to position [1114, 0]
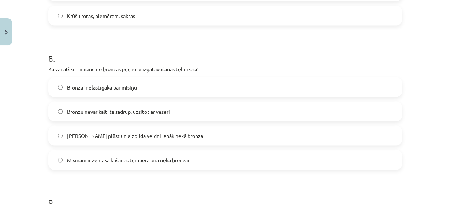
click at [117, 110] on span "Bronzu nevar kalt, tā sadrūp, uzsitot ar veseri" at bounding box center [118, 111] width 103 height 8
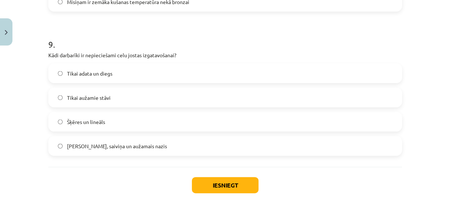
scroll to position [1290, 0]
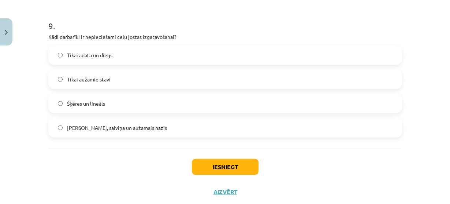
click at [86, 127] on span "Celu galdiņi, saiviņa un aužamais nazis" at bounding box center [117, 128] width 100 height 8
click at [232, 166] on button "Iesniegt" at bounding box center [225, 167] width 67 height 16
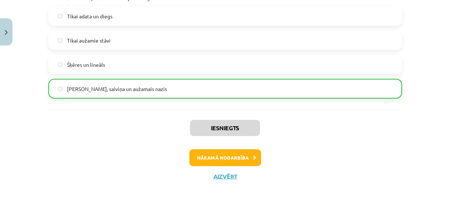
scroll to position [1331, 0]
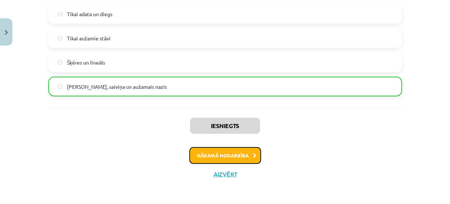
click at [206, 158] on button "Nākamā nodarbība" at bounding box center [225, 155] width 72 height 17
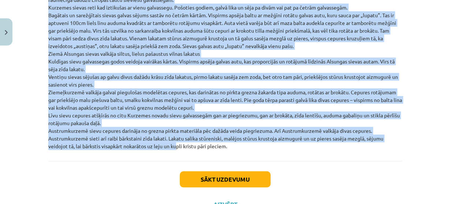
scroll to position [1746, 0]
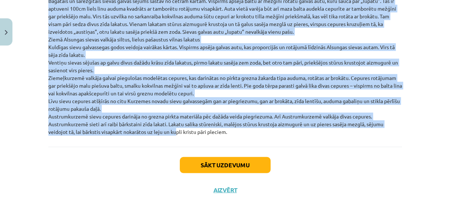
drag, startPoint x: 46, startPoint y: 51, endPoint x: 232, endPoint y: 125, distance: 200.1
copy div "9.- 10. Gs. Zemie ādas apavi Agrajiem viduslaikiem raksturīgie ādas apavi piesk…"
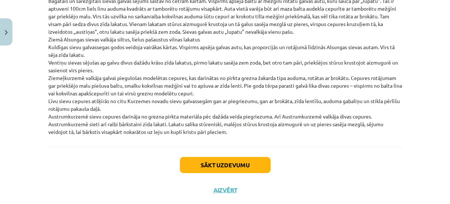
click at [117, 147] on div "Sākt uzdevumu Aizvērt" at bounding box center [225, 172] width 354 height 51
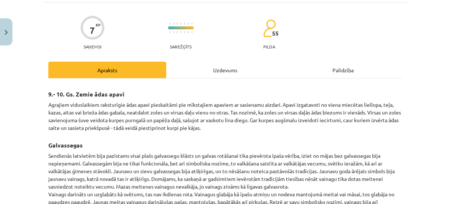
scroll to position [0, 0]
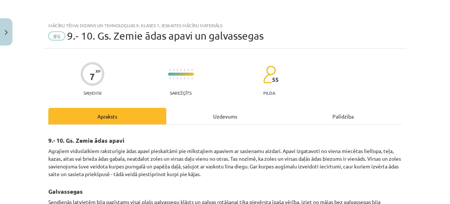
click at [219, 117] on div "Uzdevums" at bounding box center [225, 116] width 118 height 16
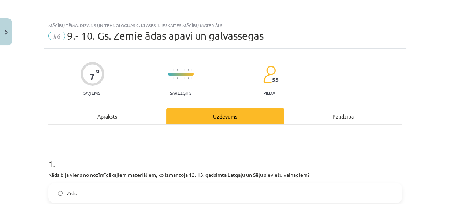
click at [104, 115] on div "Apraksts" at bounding box center [107, 116] width 118 height 16
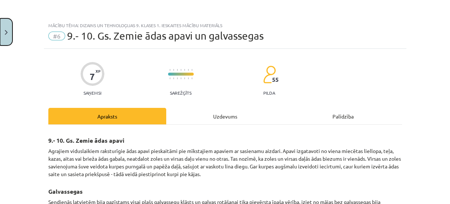
click at [10, 32] on button "Close" at bounding box center [6, 31] width 12 height 27
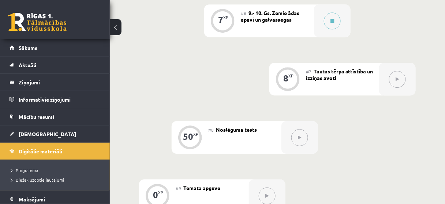
scroll to position [572, 0]
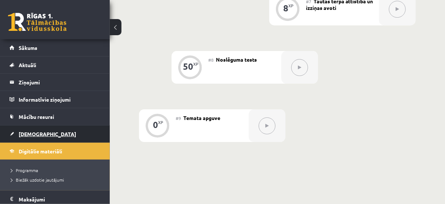
click at [33, 132] on span "[DEMOGRAPHIC_DATA]" at bounding box center [48, 133] width 58 height 7
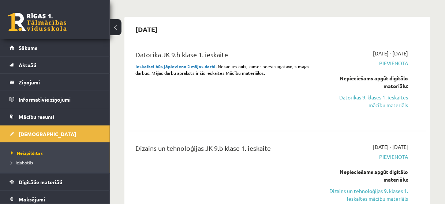
scroll to position [59, 0]
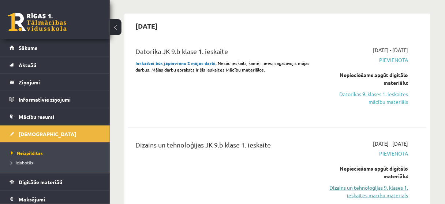
click at [373, 191] on link "Dizains un tehnoloģijas 9. klases 1. ieskaites mācību materiāls" at bounding box center [367, 191] width 84 height 15
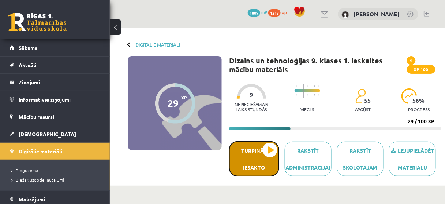
click at [252, 155] on button "Turpināt iesākto" at bounding box center [254, 158] width 50 height 35
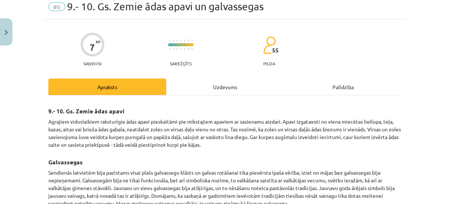
scroll to position [147, 0]
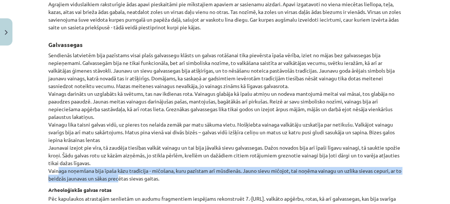
drag, startPoint x: 70, startPoint y: 174, endPoint x: 125, endPoint y: 175, distance: 54.2
click at [123, 175] on p "Sendienās latvietēm bija pazīstams visai plašs galvassegu klāsts un galvas rotā…" at bounding box center [225, 116] width 354 height 131
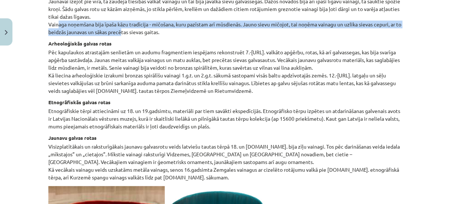
scroll to position [293, 0]
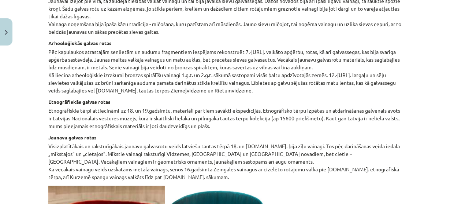
click at [216, 43] on h4 "Arheoloģiskās galvas rotas" at bounding box center [225, 43] width 354 height 6
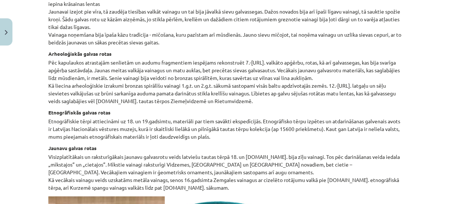
scroll to position [306, 0]
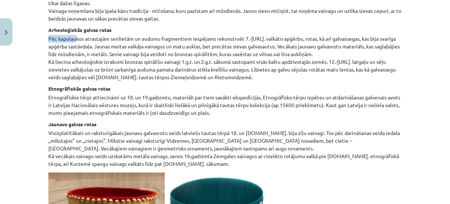
drag, startPoint x: 46, startPoint y: 38, endPoint x: 72, endPoint y: 38, distance: 26.0
click at [72, 38] on p "Pēc kapulaukos atrastajām senlietām un audumu fragmentiem iespējams rekonstruēt…" at bounding box center [225, 58] width 354 height 46
click at [145, 73] on p "Pēc kapulaukos atrastajām senlietām un audumu fragmentiem iespējams rekonstruēt…" at bounding box center [225, 58] width 354 height 46
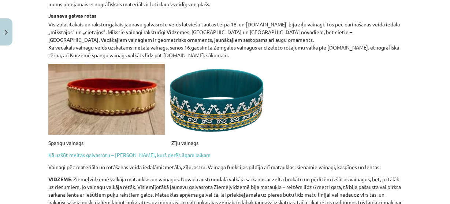
scroll to position [423, 0]
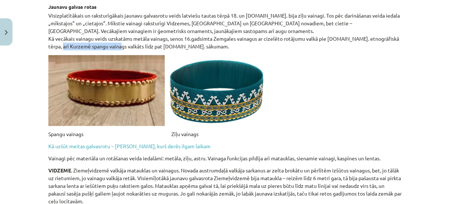
drag, startPoint x: 55, startPoint y: 45, endPoint x: 132, endPoint y: 44, distance: 77.7
click at [115, 45] on p "Visizplatītākais un raksturīgākais jaunavu galvasrotu veids latviešu tautas tēr…" at bounding box center [225, 31] width 354 height 38
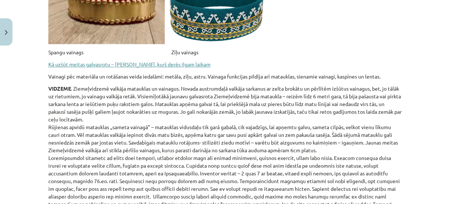
scroll to position [511, 0]
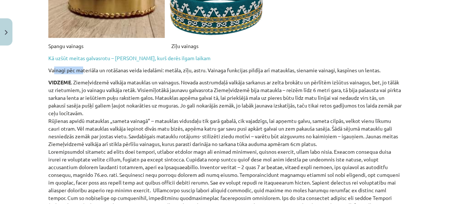
drag, startPoint x: 53, startPoint y: 67, endPoint x: 81, endPoint y: 67, distance: 27.8
click at [81, 67] on p "Vainagi pēc materiāla un rotāšanas veida iedalāmi: metāla, zīļu, astru. Vainaga…" at bounding box center [225, 70] width 354 height 8
click at [83, 67] on p "Vainagi pēc materiāla un rotāšanas veida iedalāmi: metāla, zīļu, astru. Vainaga…" at bounding box center [225, 70] width 354 height 8
drag, startPoint x: 43, startPoint y: 69, endPoint x: 97, endPoint y: 69, distance: 54.2
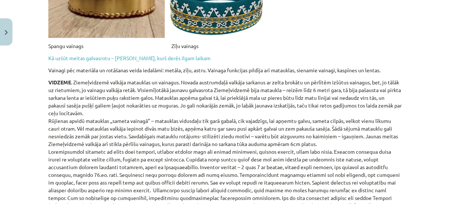
click at [48, 104] on p "VIDZEME . Ziemeļvidzemē valkāja matauklas un vainagus. Novada austrumdaļā valkā…" at bounding box center [225, 151] width 354 height 146
drag, startPoint x: 102, startPoint y: 83, endPoint x: 170, endPoint y: 83, distance: 67.8
click at [170, 83] on p "VIDZEME . Ziemeļvidzemē valkāja matauklas un vainagus. Novada austrumdaļā valkā…" at bounding box center [225, 151] width 354 height 146
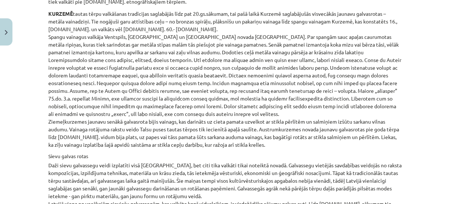
scroll to position [892, 0]
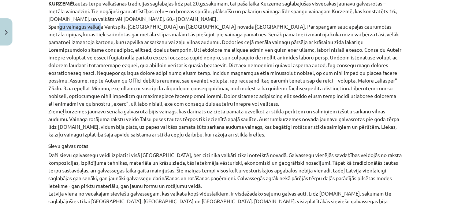
drag, startPoint x: 59, startPoint y: 27, endPoint x: 96, endPoint y: 23, distance: 37.2
click at [96, 23] on p "KURZEMĒ tautas tērpu valkāšanas tradīcijas saglabājās līdz pat 20.gs.sākumam, t…" at bounding box center [225, 69] width 354 height 138
click at [99, 23] on p "KURZEMĒ tautas tērpu valkāšanas tradīcijas saglabājās līdz pat 20.gs.sākumam, t…" at bounding box center [225, 69] width 354 height 138
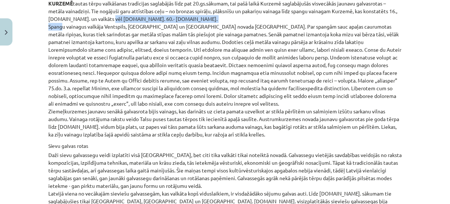
drag, startPoint x: 56, startPoint y: 23, endPoint x: 101, endPoint y: 21, distance: 45.1
click at [101, 21] on p "KURZEMĒ tautas tērpu valkāšanas tradīcijas saglabājās līdz pat 20.gs.sākumam, t…" at bounding box center [225, 69] width 354 height 138
click at [79, 28] on p "KURZEMĒ tautas tērpu valkāšanas tradīcijas saglabājās līdz pat 20.gs.sākumam, t…" at bounding box center [225, 69] width 354 height 138
click at [58, 17] on p "KURZEMĒ tautas tērpu valkāšanas tradīcijas saglabājās līdz pat 20.gs.sākumam, t…" at bounding box center [225, 69] width 354 height 138
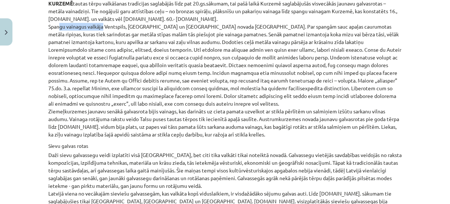
drag, startPoint x: 53, startPoint y: 25, endPoint x: 98, endPoint y: 25, distance: 45.4
click at [98, 25] on p "KURZEMĒ tautas tērpu valkāšanas tradīcijas saglabājās līdz pat 20.gs.sākumam, t…" at bounding box center [225, 69] width 354 height 138
click at [67, 39] on p "KURZEMĒ tautas tērpu valkāšanas tradīcijas saglabājās līdz pat 20.gs.sākumam, t…" at bounding box center [225, 69] width 354 height 138
drag, startPoint x: 48, startPoint y: 25, endPoint x: 132, endPoint y: 25, distance: 84.3
click at [132, 25] on p "KURZEMĒ tautas tērpu valkāšanas tradīcijas saglabājās līdz pat 20.gs.sākumam, t…" at bounding box center [225, 69] width 354 height 138
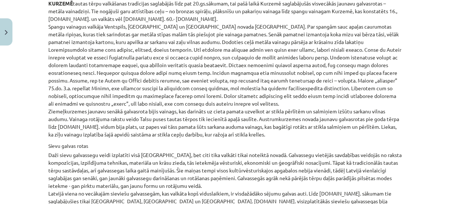
click at [166, 41] on p "KURZEMĒ tautas tērpu valkāšanas tradīcijas saglabājās līdz pat 20.gs.sākumam, t…" at bounding box center [225, 69] width 354 height 138
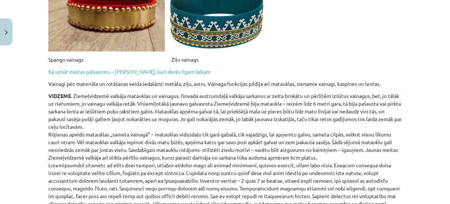
scroll to position [546, 0]
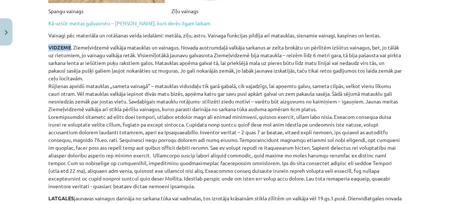
drag, startPoint x: 44, startPoint y: 46, endPoint x: 68, endPoint y: 46, distance: 23.8
click at [75, 46] on p "VIDZEME . Ziemeļvidzemē valkāja matauklas un vainagus. Novada austrumdaļā valkā…" at bounding box center [225, 117] width 354 height 146
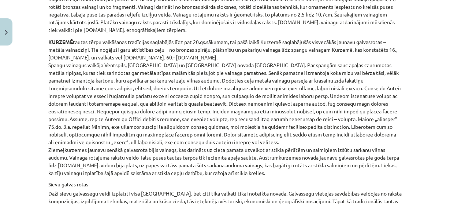
scroll to position [869, 0]
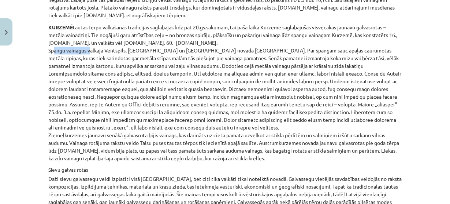
drag, startPoint x: 47, startPoint y: 50, endPoint x: 86, endPoint y: 53, distance: 38.9
click at [86, 53] on p "KURZEMĒ tautas tērpu valkāšanas tradīcijas saglabājās līdz pat 20.gs.sākumam, t…" at bounding box center [225, 92] width 354 height 138
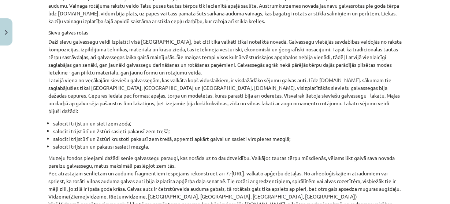
scroll to position [1015, 0]
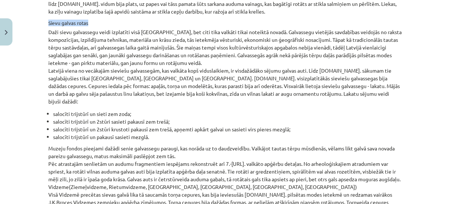
drag, startPoint x: 47, startPoint y: 22, endPoint x: 88, endPoint y: 20, distance: 41.1
click at [88, 20] on h4 "Sievu galvas rotas" at bounding box center [225, 23] width 354 height 6
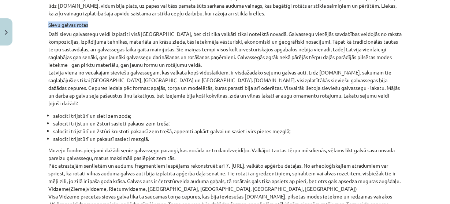
scroll to position [984, 0]
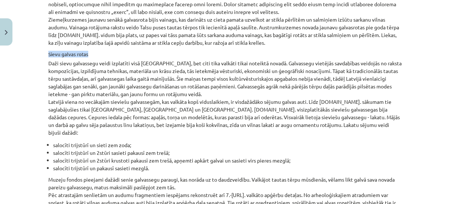
click at [134, 51] on h4 "Sievu galvas rotas" at bounding box center [225, 54] width 354 height 6
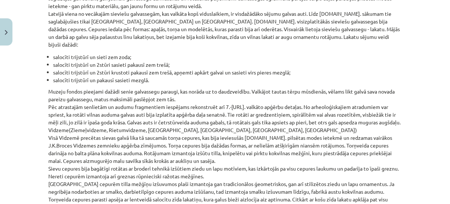
scroll to position [1101, 0]
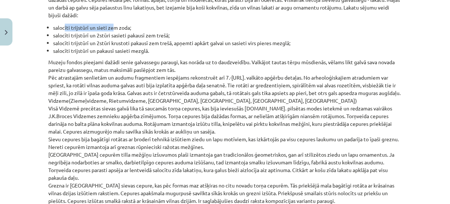
drag, startPoint x: 63, startPoint y: 19, endPoint x: 108, endPoint y: 21, distance: 45.8
click at [108, 23] on li "salocīti trijstūrī un sieti zem zoda;" at bounding box center [227, 27] width 349 height 8
click at [115, 39] on li "salocīti trijstūrī un 2stūri krustoti pakausī zem trešā, apņemti apkārt galvai …" at bounding box center [227, 43] width 349 height 8
drag, startPoint x: 60, startPoint y: 22, endPoint x: 118, endPoint y: 25, distance: 57.2
click at [118, 31] on li "salocīti trijstūrī un 2stūri sasieti pakausī zem trešā;" at bounding box center [227, 35] width 349 height 8
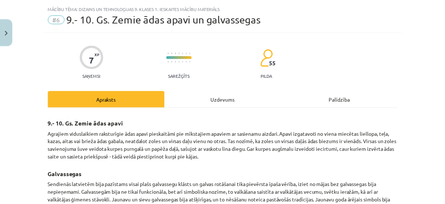
scroll to position [0, 0]
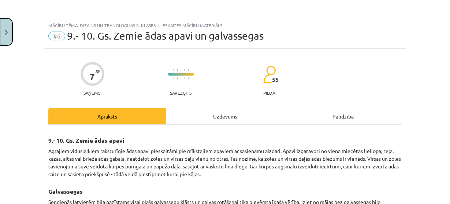
click at [10, 31] on button "Close" at bounding box center [6, 31] width 12 height 27
